Goal: Check status: Check status

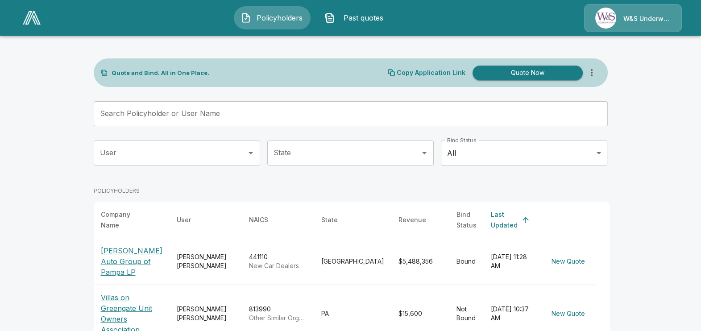
click at [371, 13] on span "Past quotes" at bounding box center [363, 17] width 49 height 11
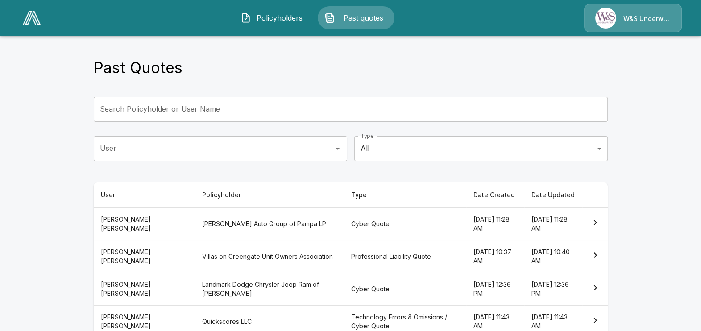
click at [248, 16] on img "button" at bounding box center [245, 17] width 11 height 11
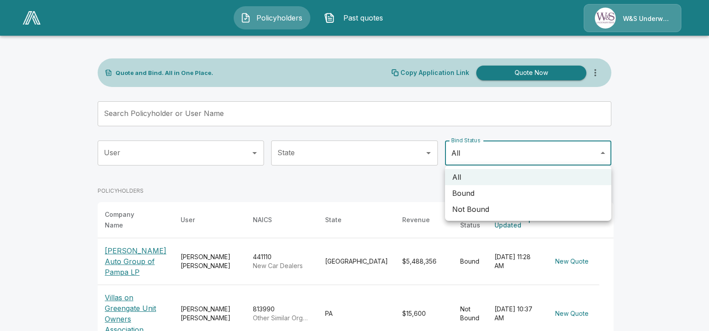
click at [465, 191] on li "Bound" at bounding box center [528, 193] width 166 height 16
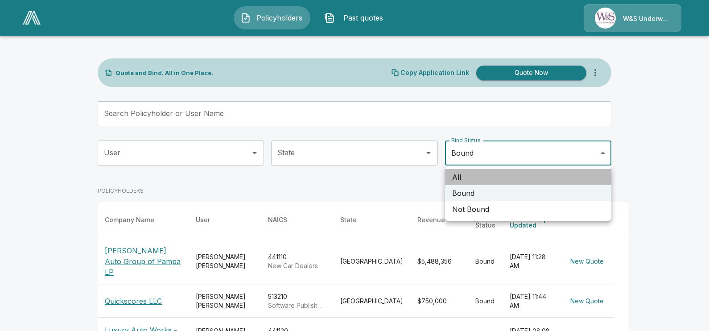
click at [464, 174] on li "All" at bounding box center [528, 177] width 166 height 16
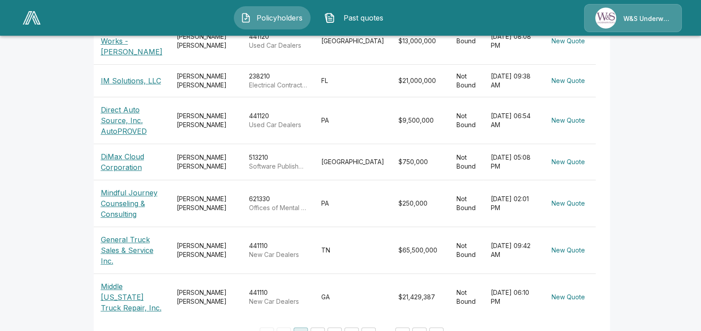
scroll to position [358, 0]
click at [320, 327] on button "2" at bounding box center [318, 334] width 14 height 14
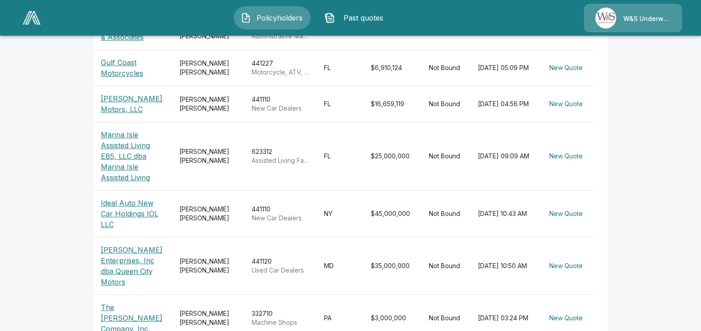
scroll to position [376, 0]
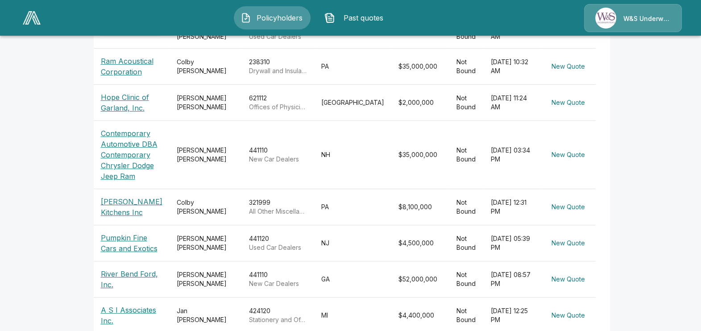
scroll to position [326, 0]
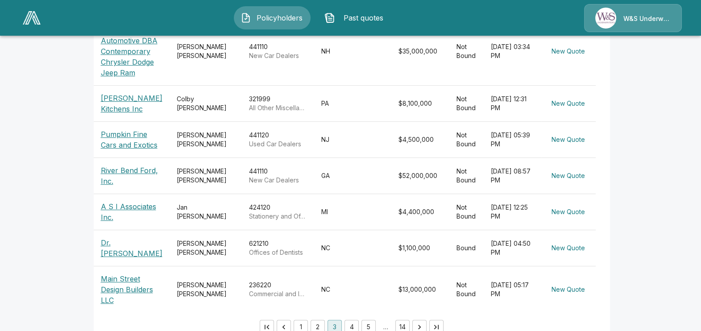
click at [305, 320] on button "1" at bounding box center [301, 327] width 14 height 14
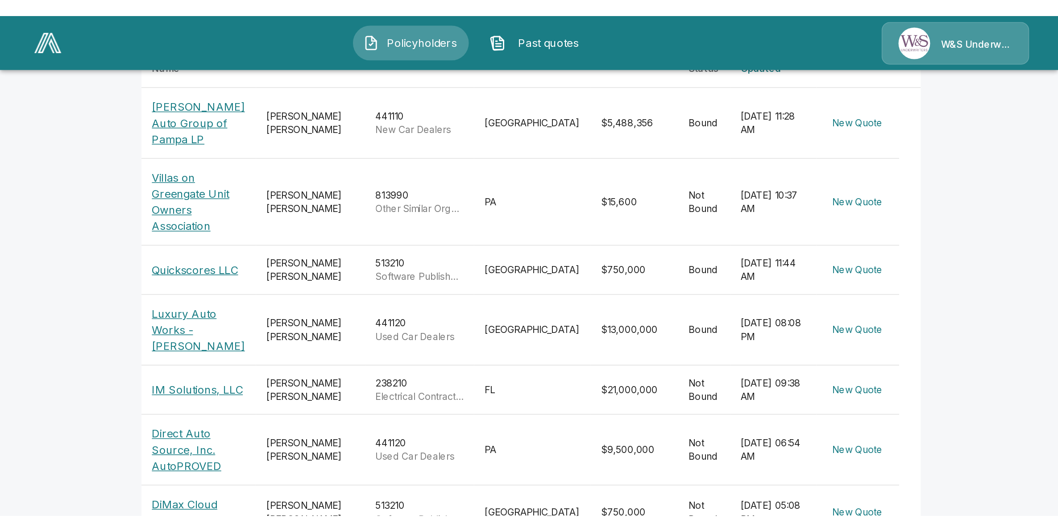
scroll to position [79, 0]
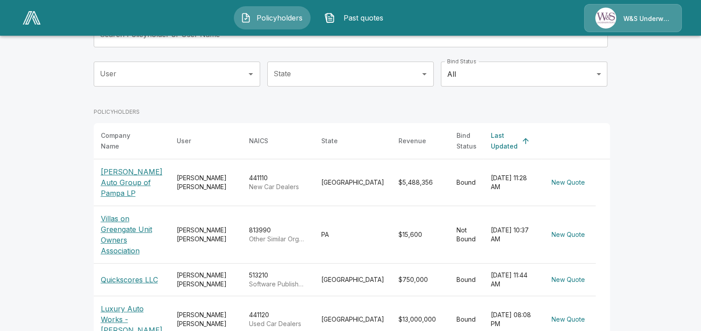
click at [636, 82] on main "Quote and Bind. All in One Place. Copy Application Link Quote Now Search Policy…" at bounding box center [350, 279] width 701 height 717
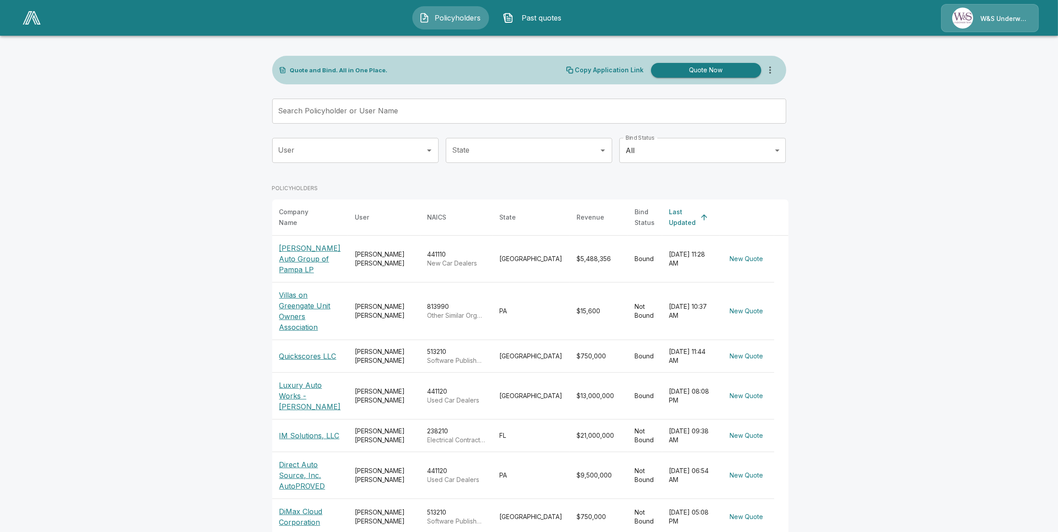
scroll to position [0, 0]
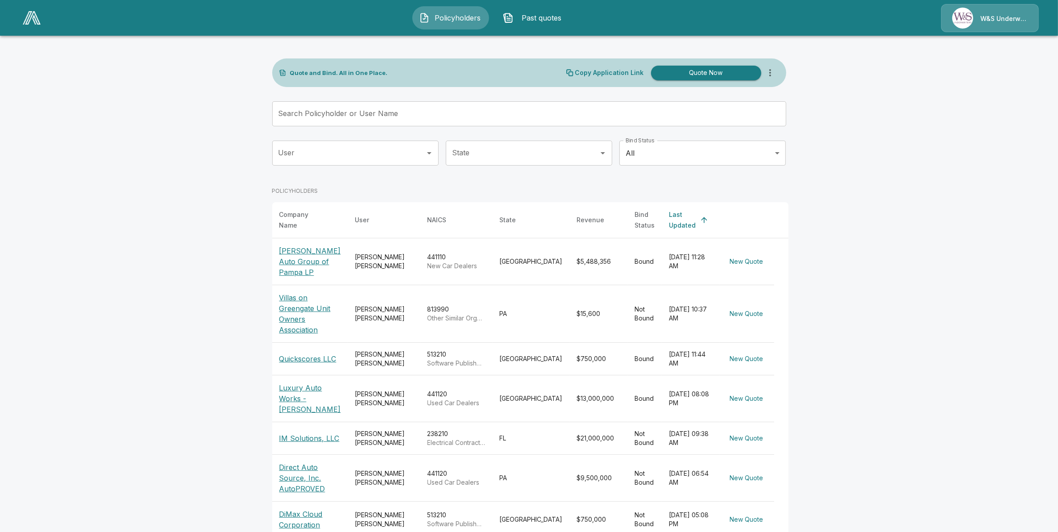
click at [668, 145] on body "Policyholders Past quotes W&S Underwriters Quote and Bind. All in One Place. Co…" at bounding box center [529, 358] width 1058 height 717
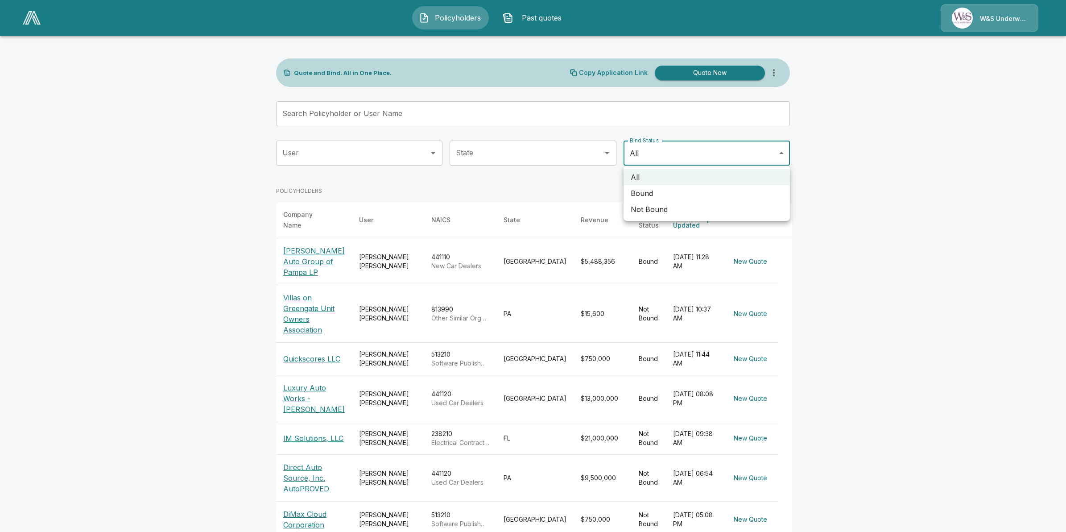
click at [652, 194] on li "Bound" at bounding box center [707, 193] width 166 height 16
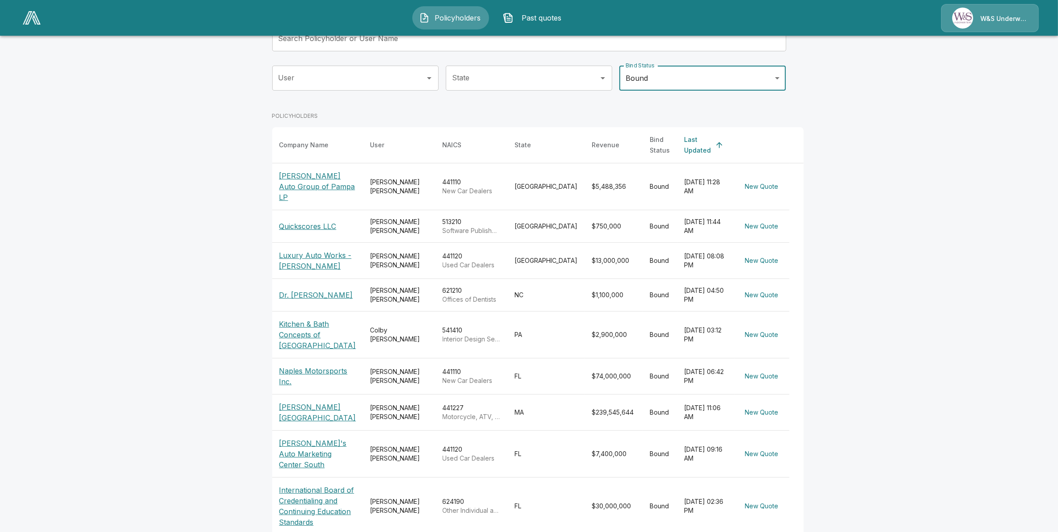
scroll to position [56, 0]
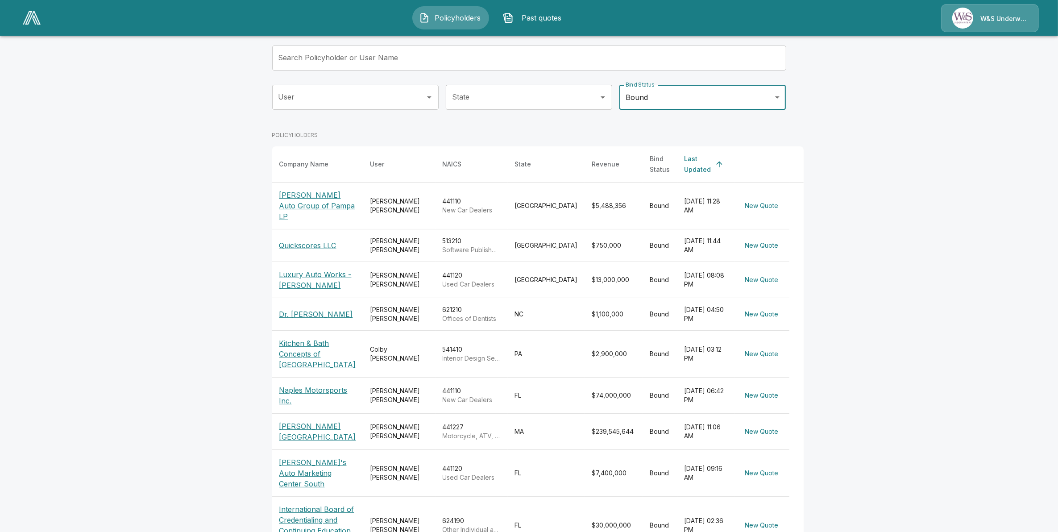
click at [653, 99] on body "Policyholders Past quotes W&S Underwriters Quote and Bind. All in One Place. Co…" at bounding box center [529, 286] width 1058 height 685
click at [700, 170] on div at bounding box center [533, 266] width 1066 height 532
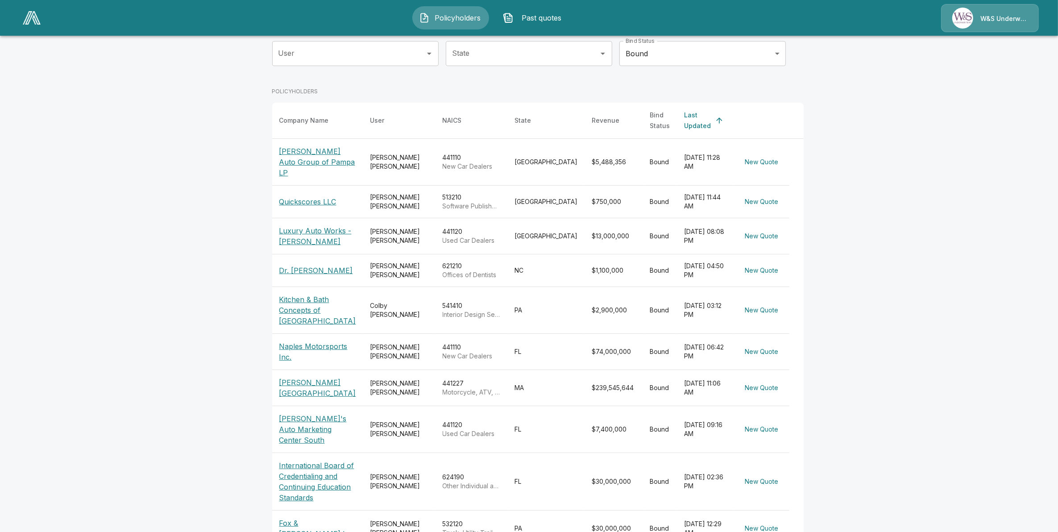
scroll to position [155, 0]
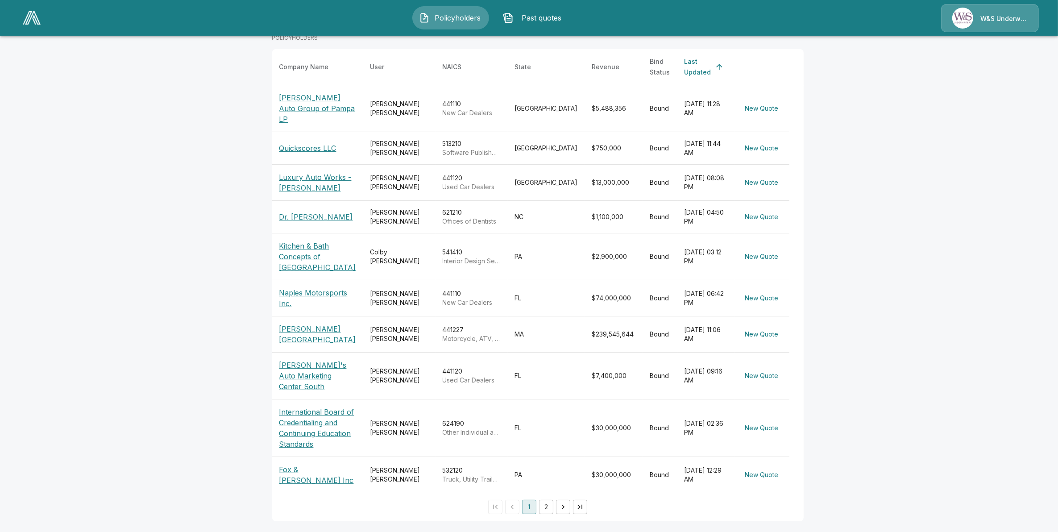
click at [539, 331] on button "2" at bounding box center [546, 507] width 14 height 14
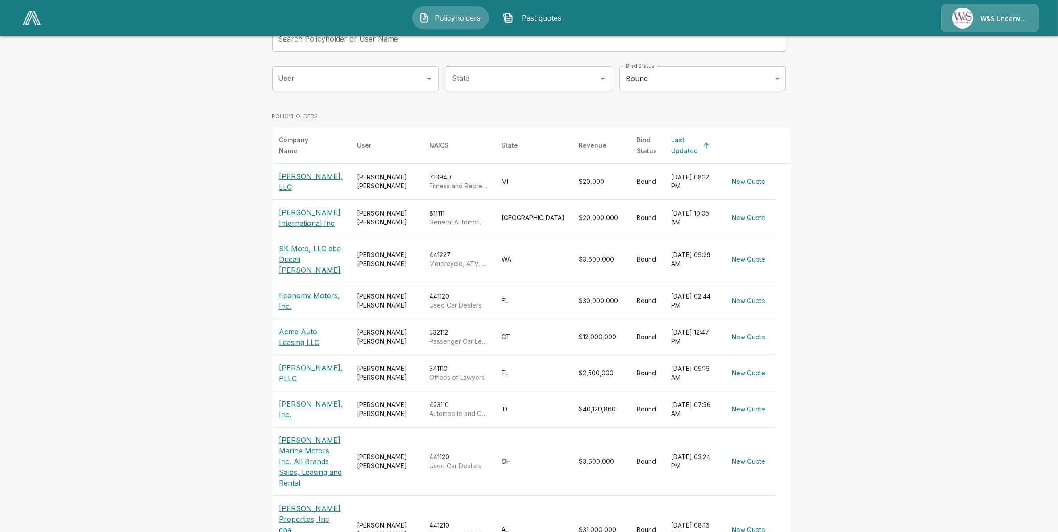
scroll to position [130, 0]
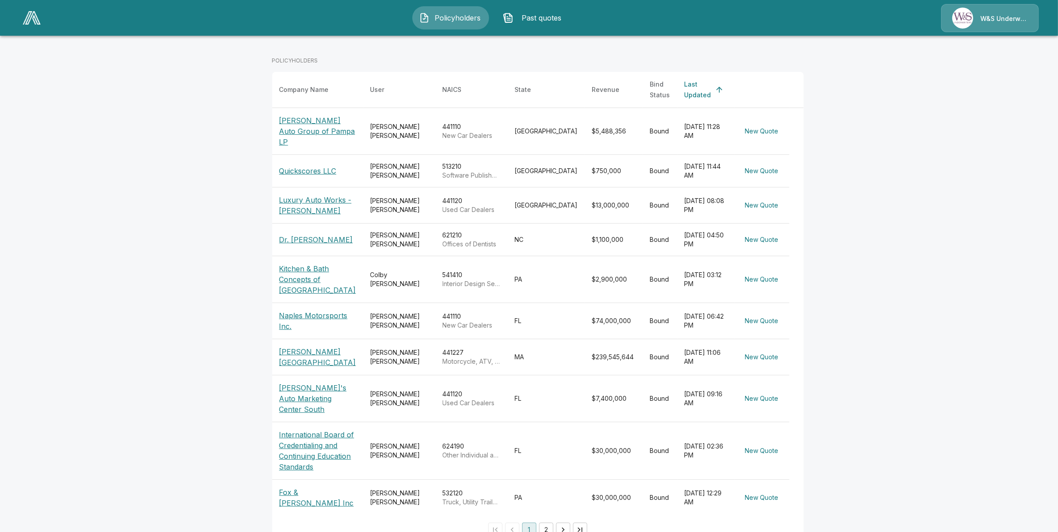
scroll to position [155, 0]
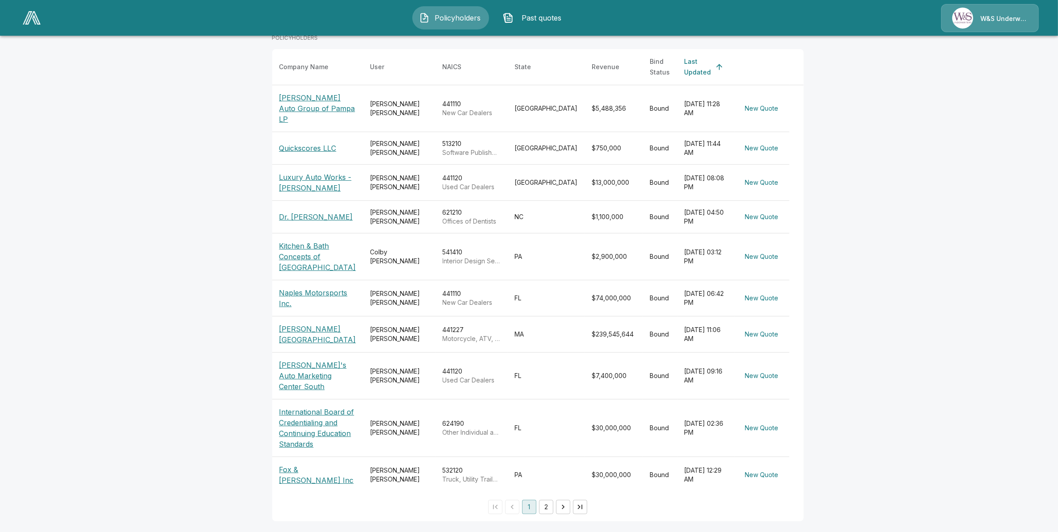
click at [543, 331] on button "2" at bounding box center [546, 507] width 14 height 14
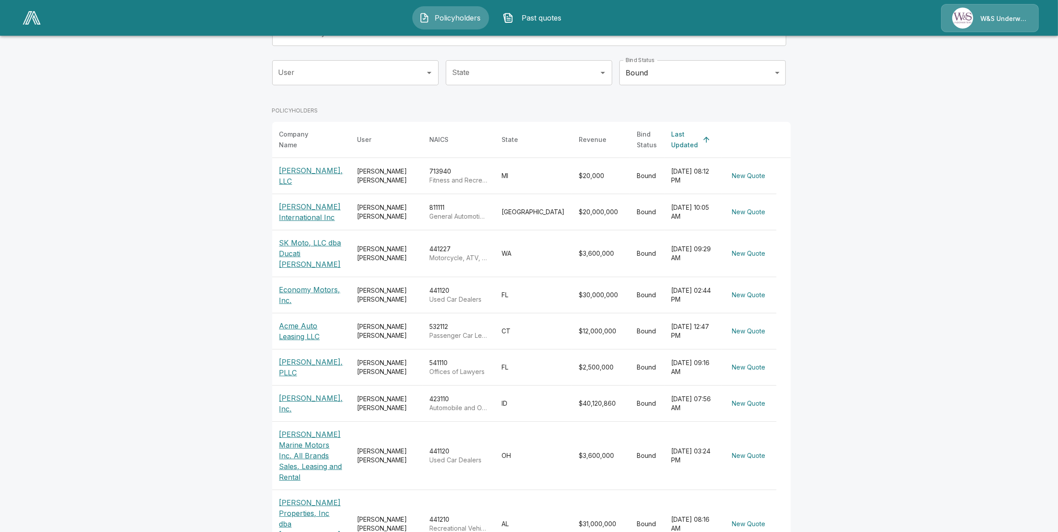
scroll to position [130, 0]
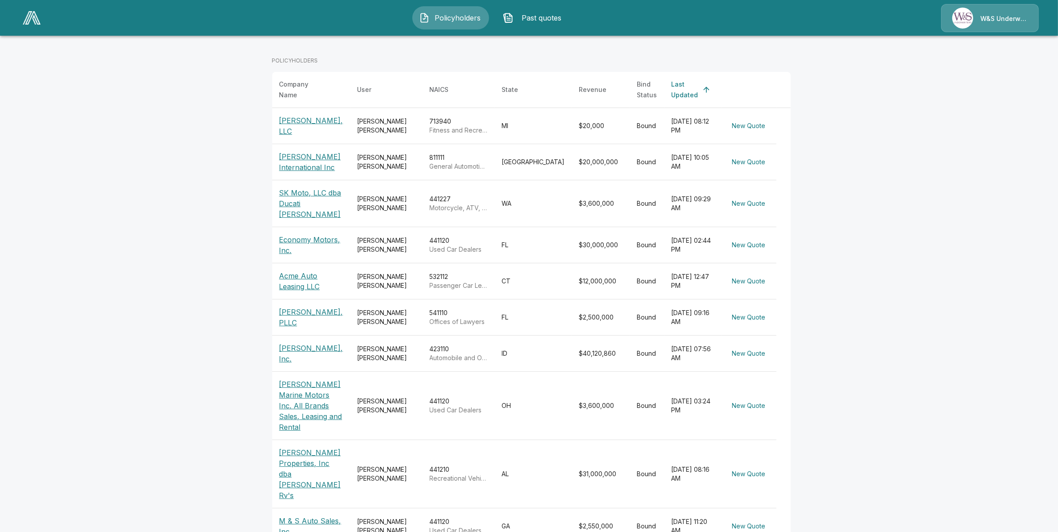
drag, startPoint x: 521, startPoint y: 508, endPoint x: 526, endPoint y: 498, distance: 11.0
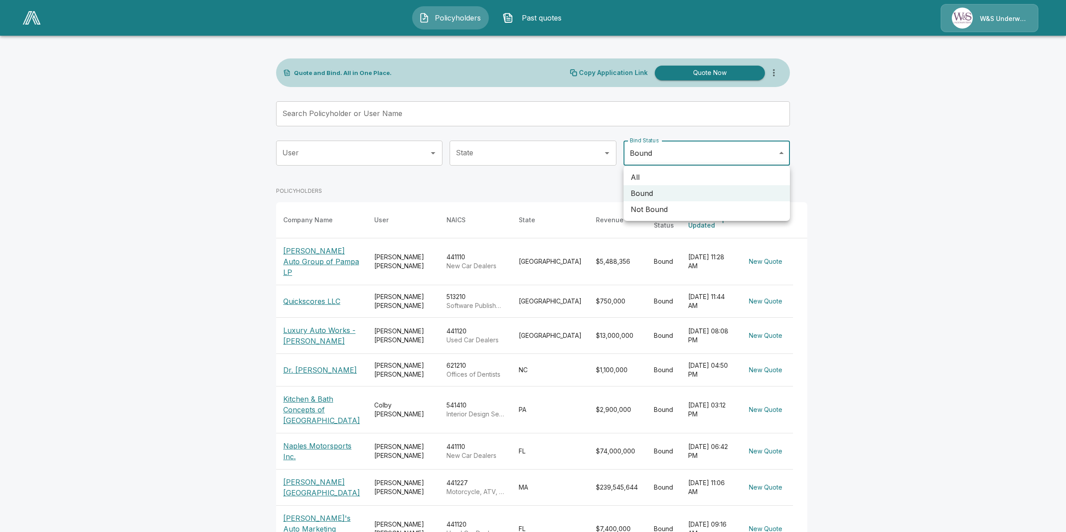
click at [636, 157] on body "Policyholders Past quotes W&S Underwriters Quote and Bind. All in One Place. Co…" at bounding box center [533, 342] width 1066 height 685
click at [645, 210] on li "Not Bound" at bounding box center [707, 209] width 166 height 16
type input "********"
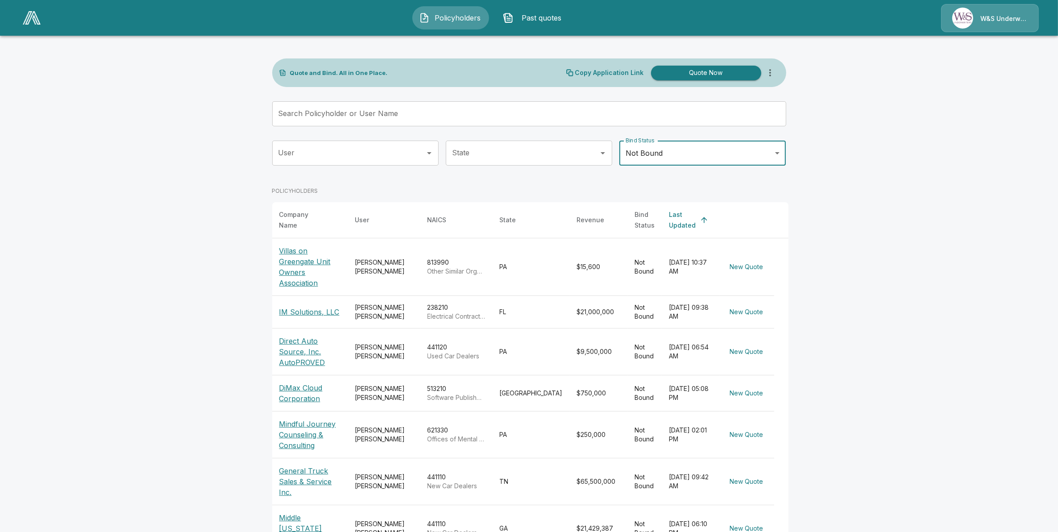
click at [158, 245] on main "Quote and Bind. All in One Place. Copy Application Link Quote Now Search Policy…" at bounding box center [529, 371] width 1058 height 742
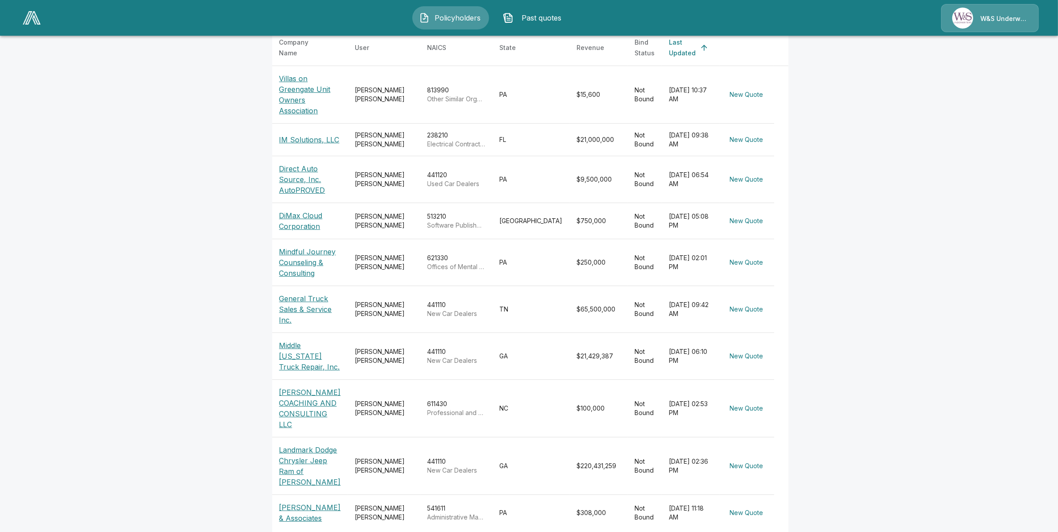
scroll to position [173, 0]
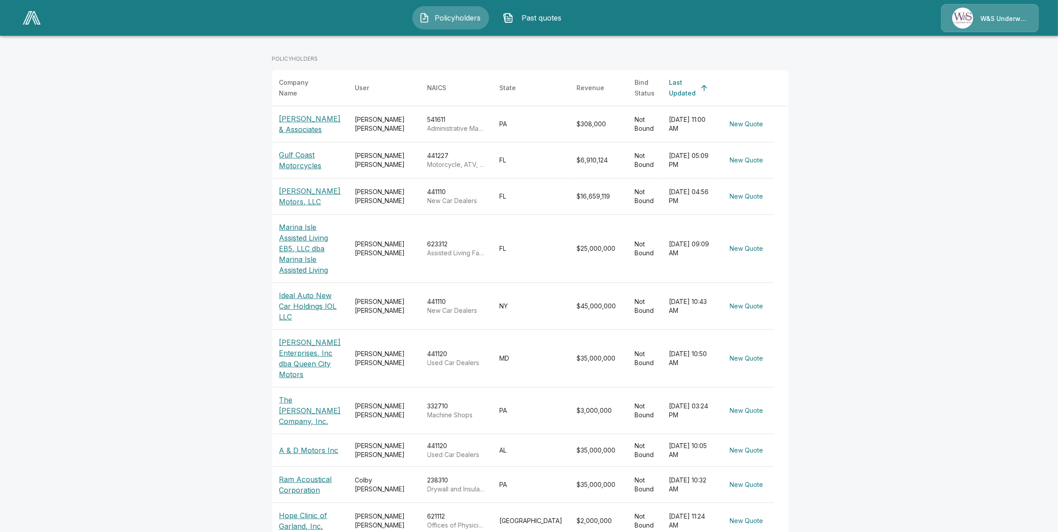
scroll to position [152, 0]
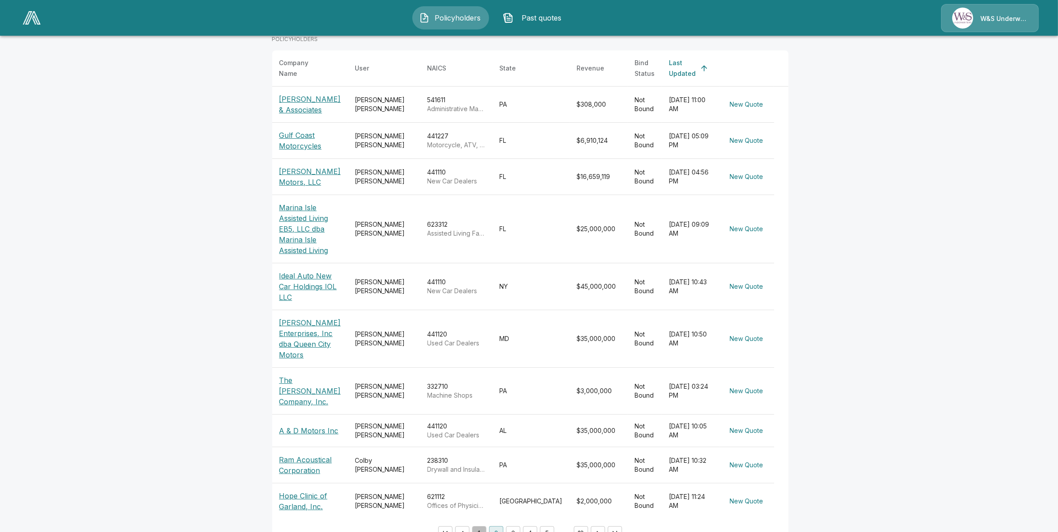
click at [481, 331] on button "1" at bounding box center [479, 533] width 14 height 14
